Goal: Task Accomplishment & Management: Manage account settings

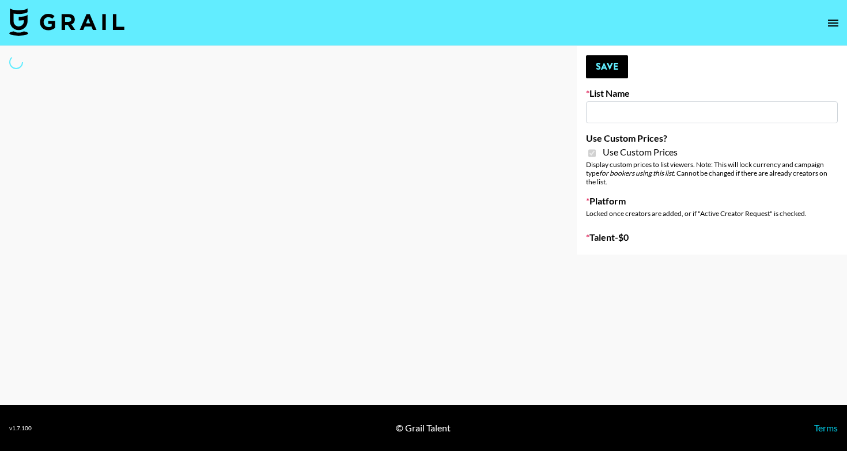
type input "Laifen (IG)"
checkbox input "true"
select select "Brand"
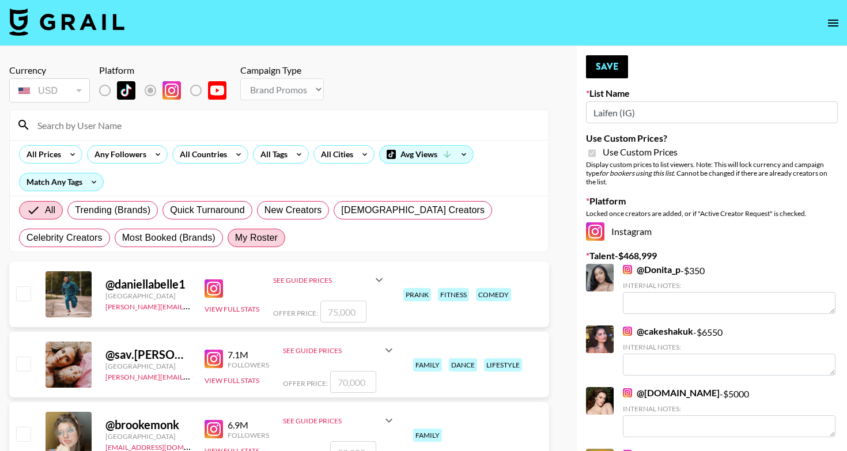
click at [235, 240] on span "My Roster" at bounding box center [256, 238] width 43 height 14
click at [235, 238] on input "My Roster" at bounding box center [235, 238] width 0 height 0
radio input "true"
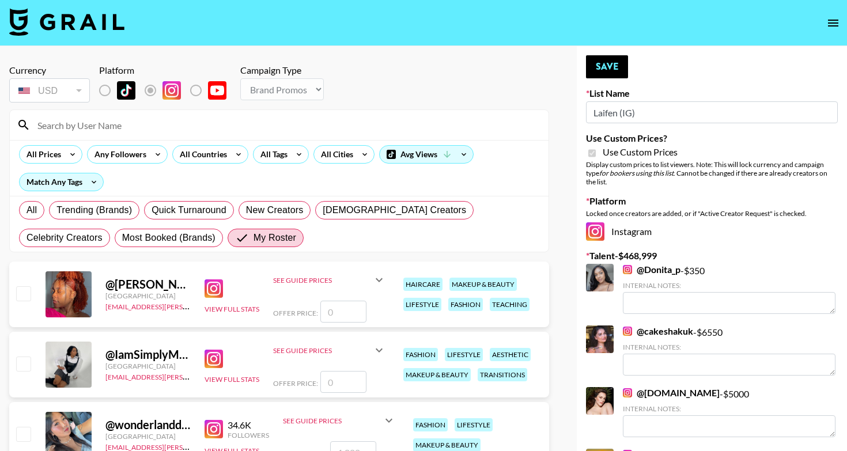
click at [25, 293] on input "checkbox" at bounding box center [23, 293] width 14 height 14
click at [350, 313] on input "number" at bounding box center [343, 312] width 46 height 22
checkbox input "true"
type input "1500"
click at [346, 378] on input "number" at bounding box center [343, 382] width 46 height 22
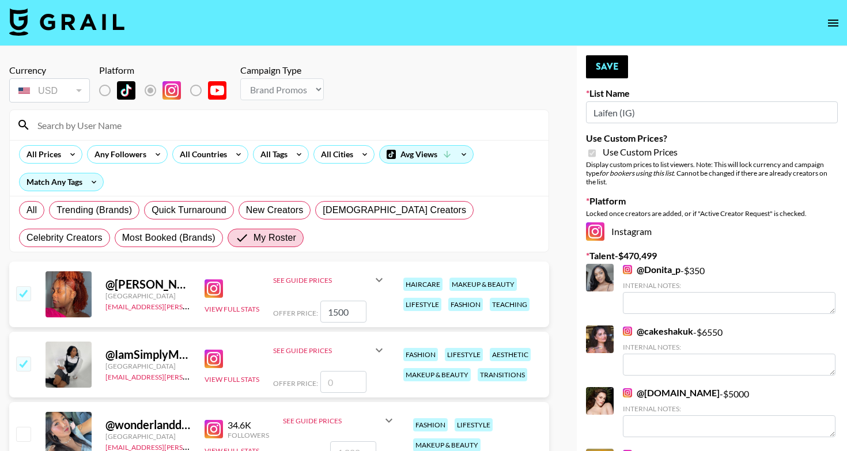
checkbox input "true"
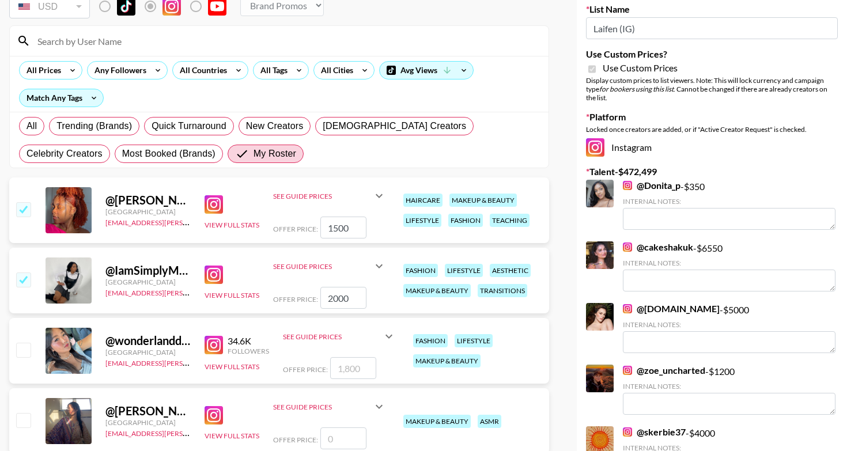
scroll to position [99, 0]
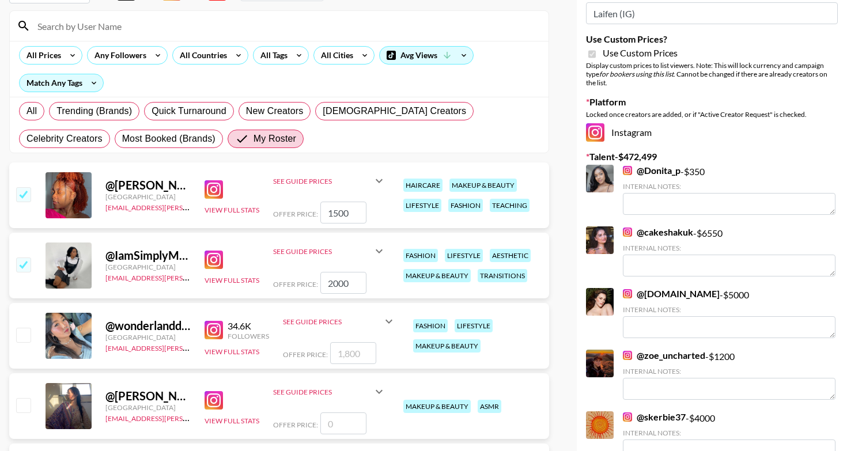
type input "2000"
click at [360, 351] on input "number" at bounding box center [353, 353] width 46 height 22
checkbox input "true"
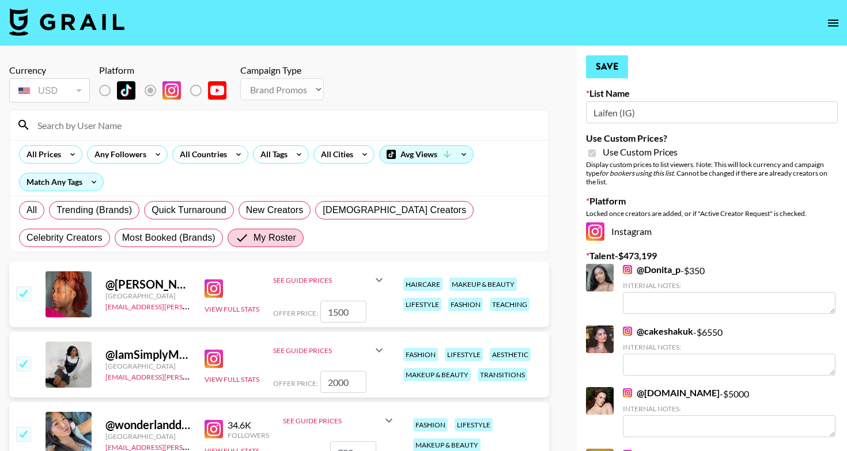
scroll to position [0, 0]
type input "700"
click at [611, 69] on button "Save" at bounding box center [607, 66] width 42 height 23
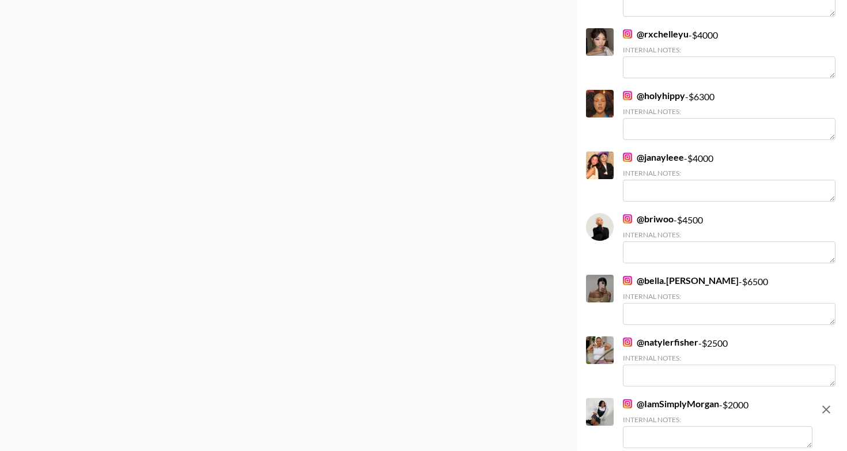
scroll to position [1885, 0]
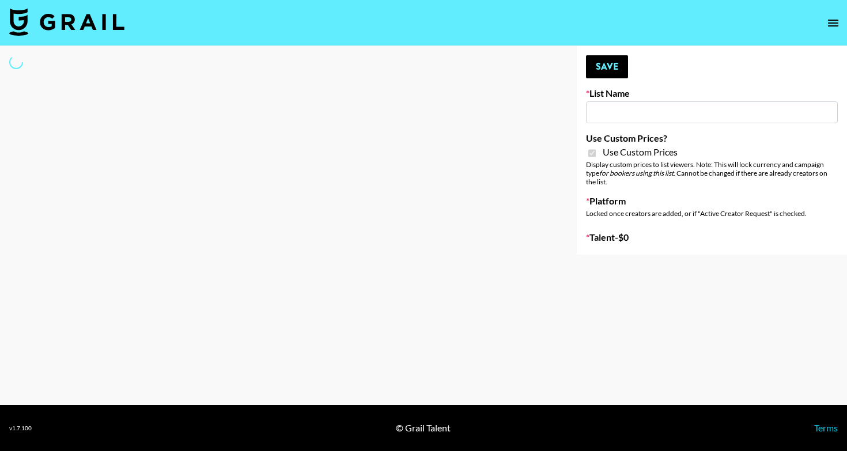
type input "Laifen (TikTok)"
checkbox input "true"
select select "Brand"
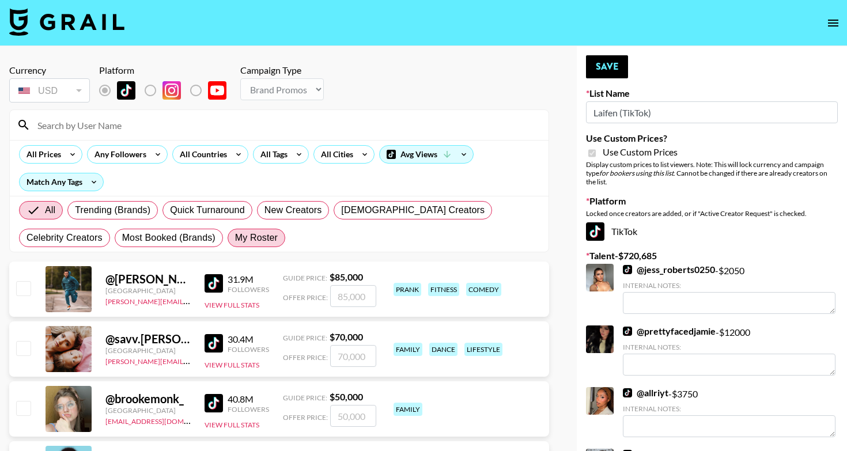
click at [235, 241] on span "My Roster" at bounding box center [256, 238] width 43 height 14
click at [235, 238] on input "My Roster" at bounding box center [235, 238] width 0 height 0
radio input "true"
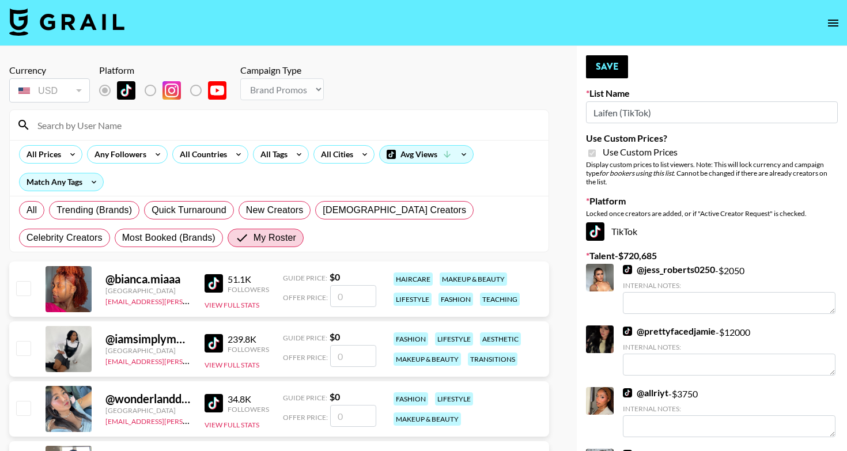
click at [359, 298] on input "number" at bounding box center [353, 296] width 46 height 22
checkbox input "true"
type input "1700"
click at [354, 356] on input "number" at bounding box center [353, 356] width 46 height 22
checkbox input "true"
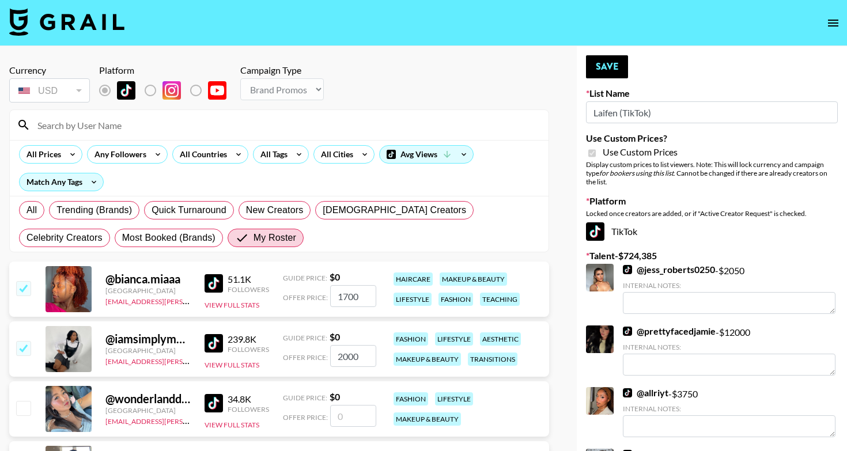
type input "2000"
click at [346, 421] on input "number" at bounding box center [353, 416] width 46 height 22
checkbox input "true"
type input "700"
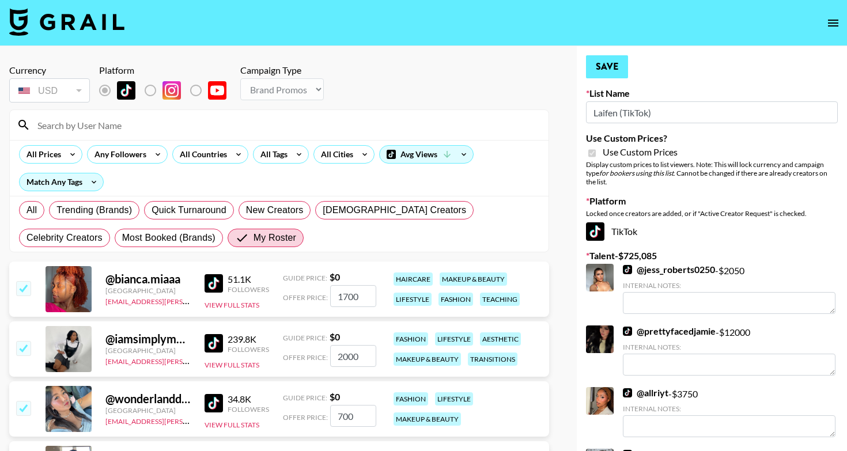
click at [613, 69] on button "Save" at bounding box center [607, 66] width 42 height 23
